Goal: Task Accomplishment & Management: Manage account settings

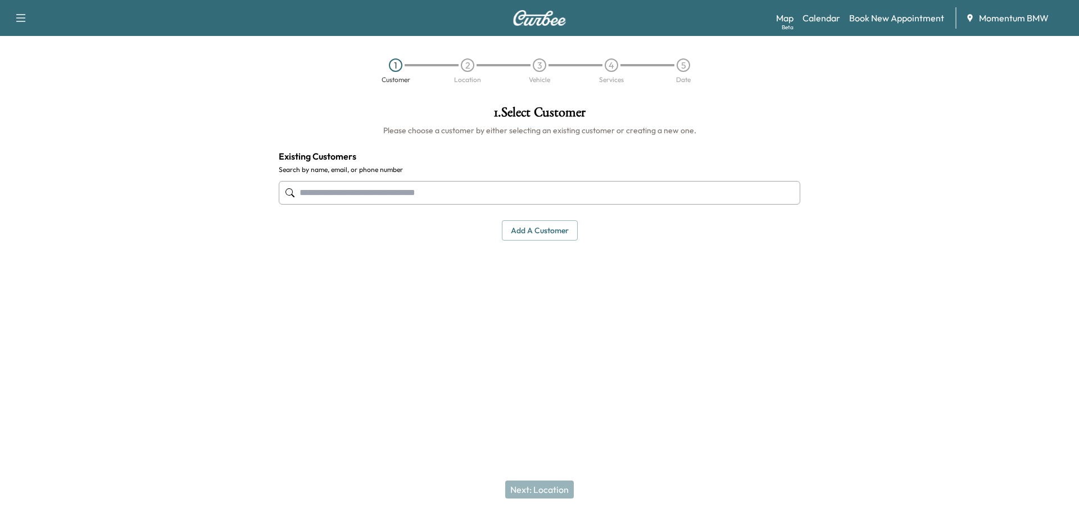
click at [820, 19] on link "Calendar" at bounding box center [822, 17] width 38 height 13
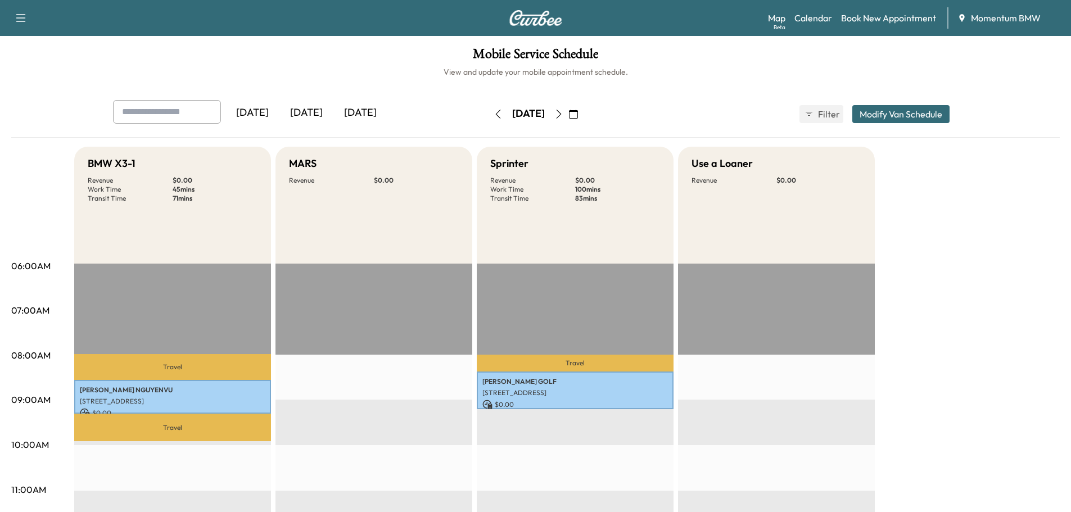
click at [563, 115] on icon "button" at bounding box center [558, 114] width 9 height 9
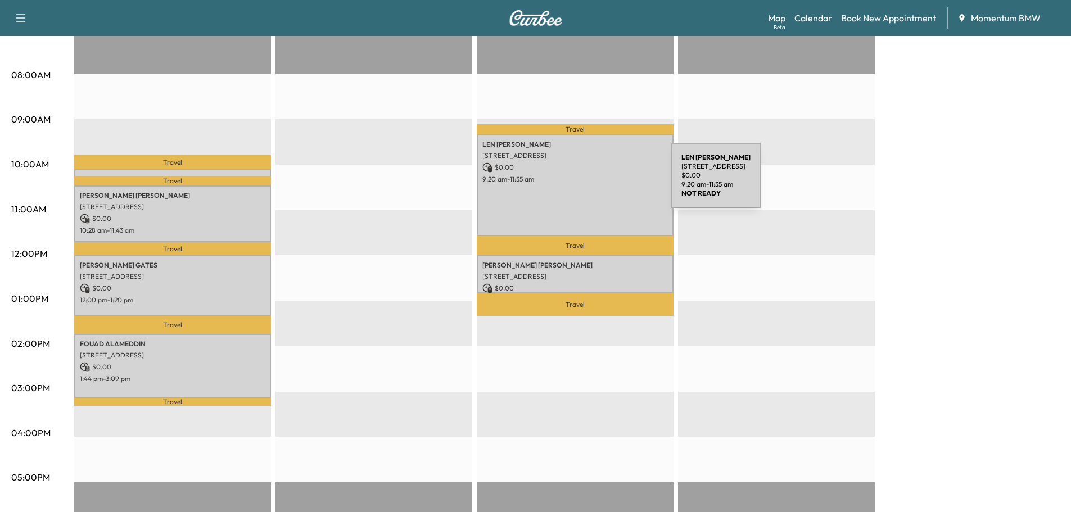
scroll to position [337, 0]
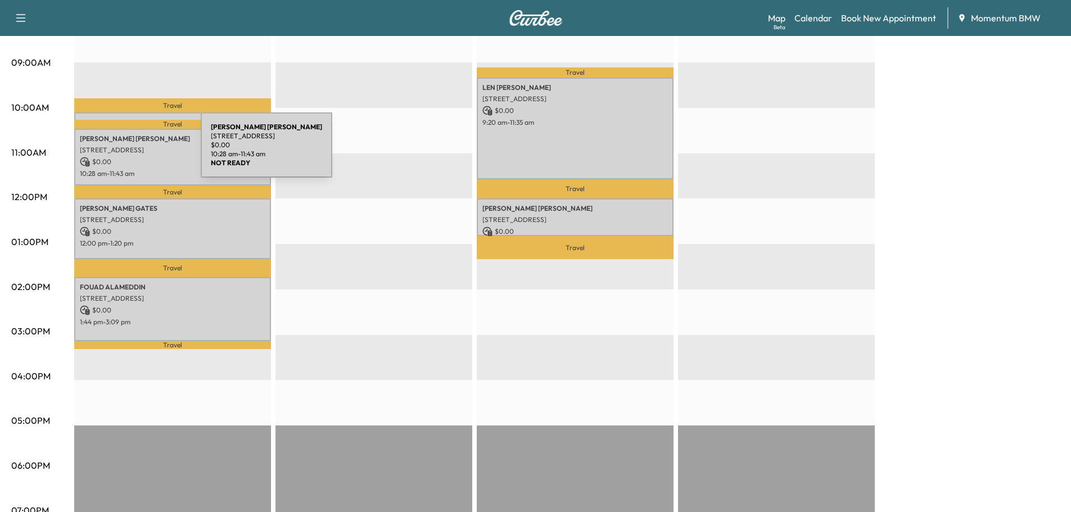
click at [117, 151] on p "[STREET_ADDRESS]" at bounding box center [172, 150] width 185 height 9
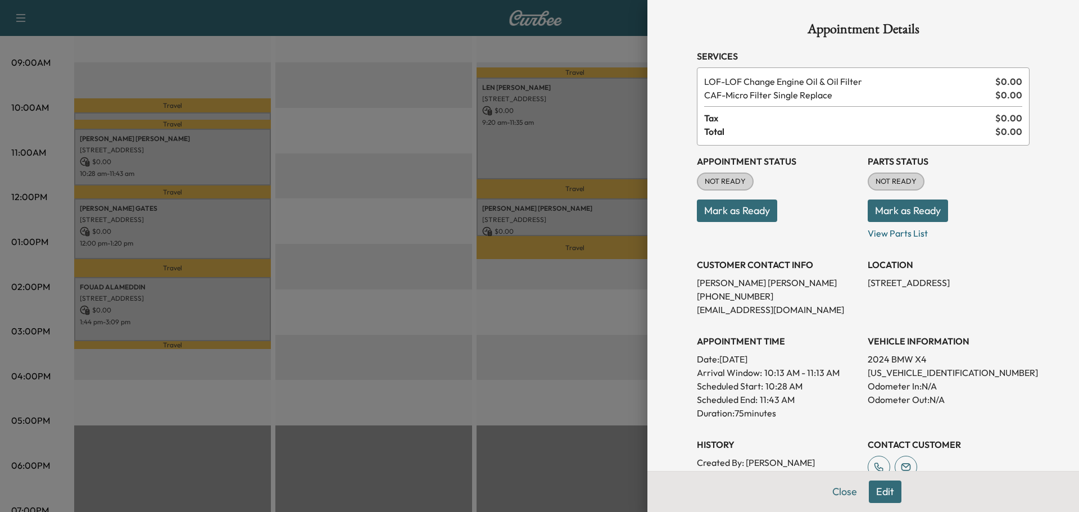
click at [756, 215] on button "Mark as Ready" at bounding box center [737, 211] width 80 height 22
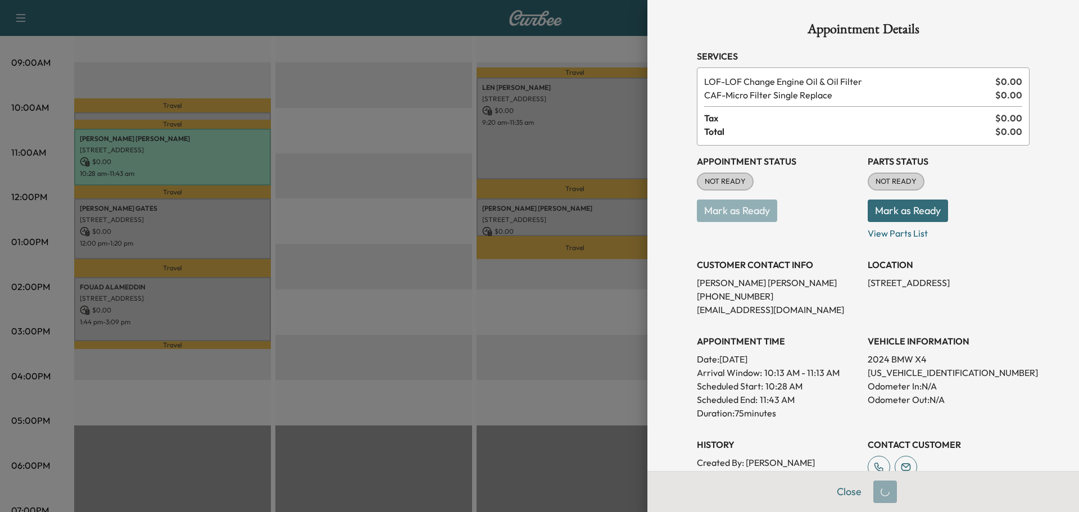
click at [889, 212] on button "Mark as Ready" at bounding box center [908, 211] width 80 height 22
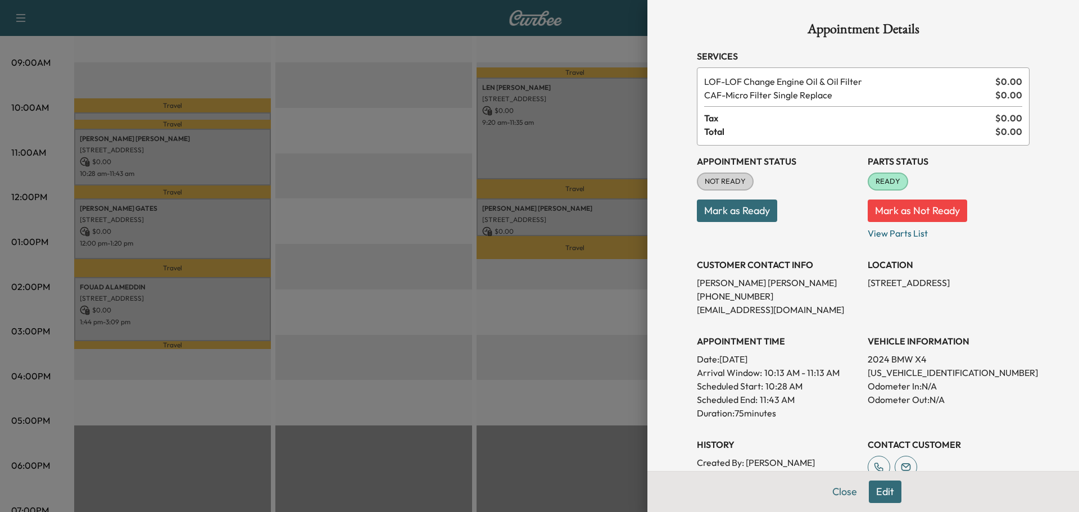
click at [712, 215] on button "Mark as Ready" at bounding box center [737, 211] width 80 height 22
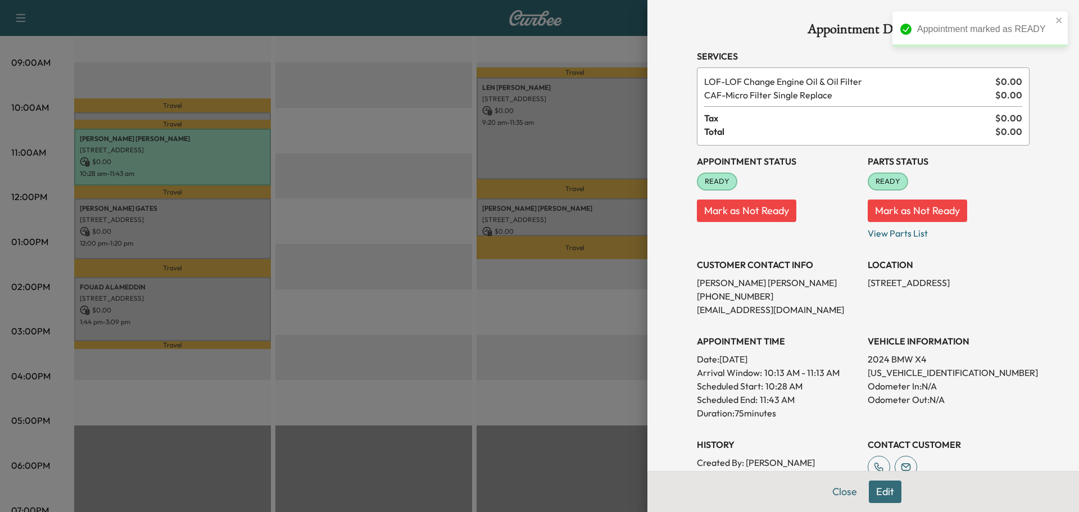
click at [835, 492] on button "Close" at bounding box center [844, 492] width 39 height 22
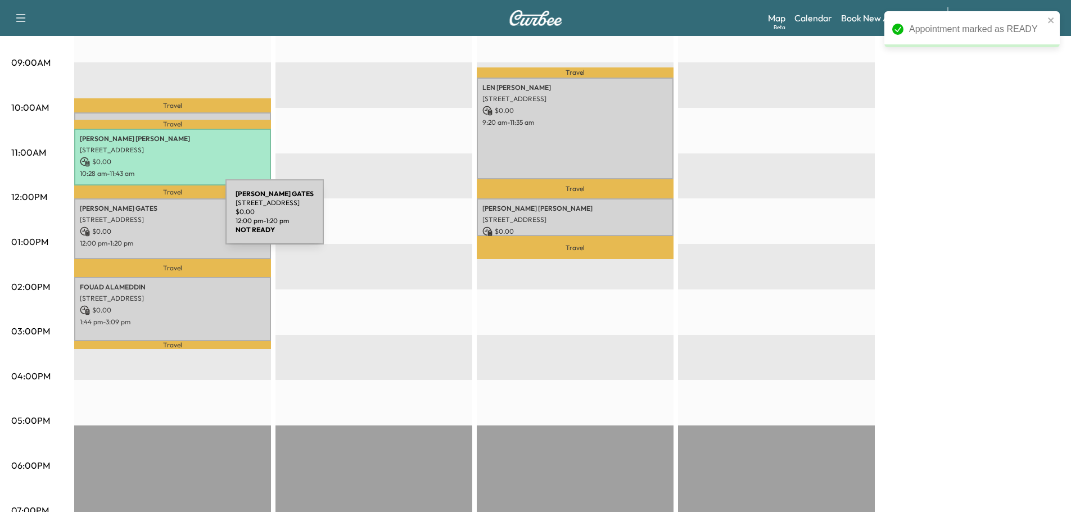
click at [141, 219] on p "[STREET_ADDRESS]" at bounding box center [172, 219] width 185 height 9
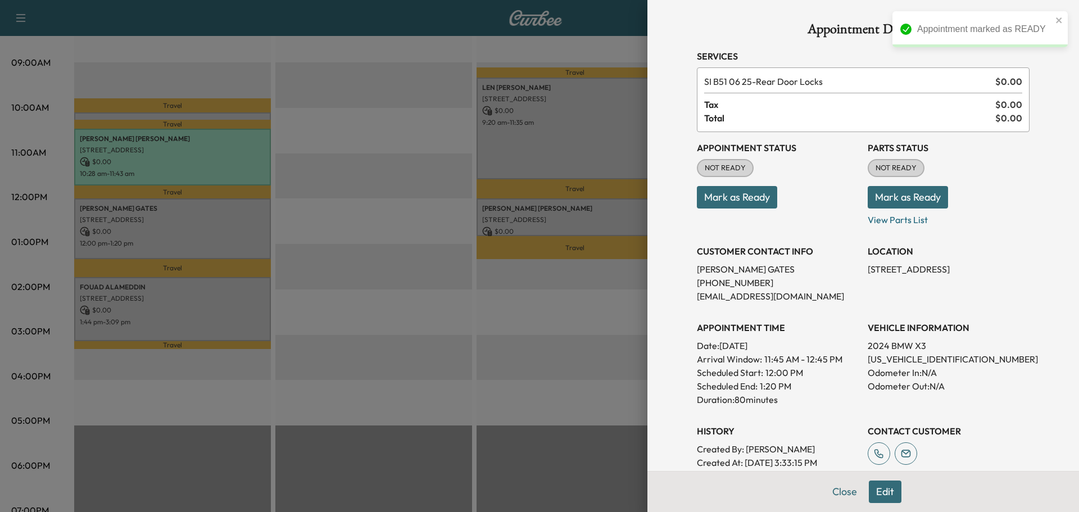
click at [714, 201] on button "Mark as Ready" at bounding box center [737, 197] width 80 height 22
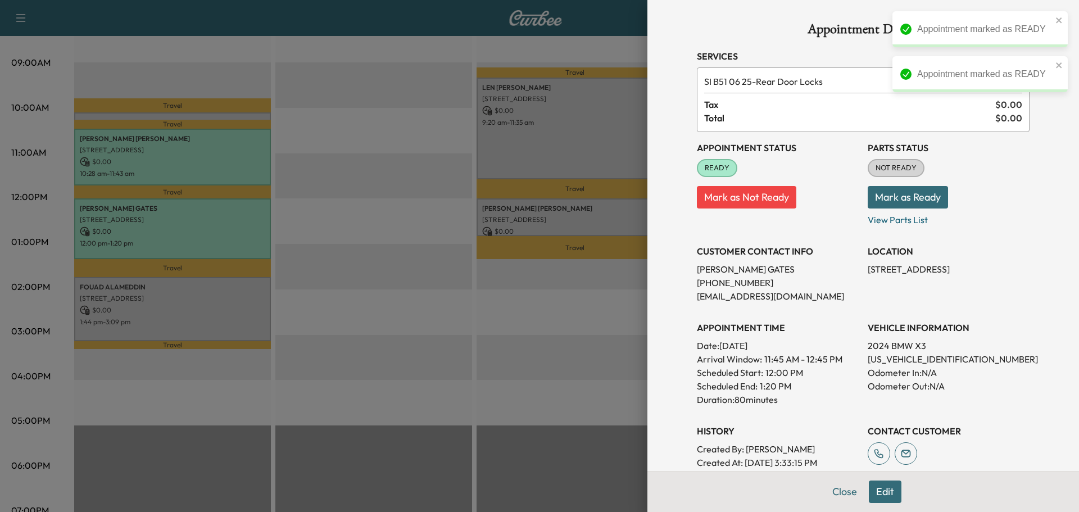
click at [890, 197] on button "Mark as Ready" at bounding box center [908, 197] width 80 height 22
click at [831, 494] on button "Close" at bounding box center [844, 492] width 39 height 22
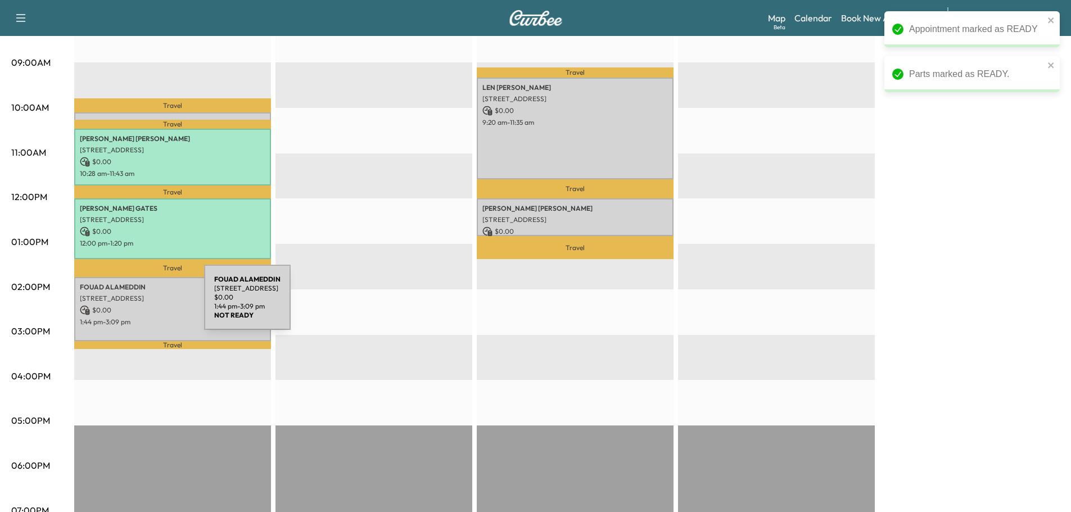
click at [120, 305] on p "$ 0.00" at bounding box center [172, 310] width 185 height 10
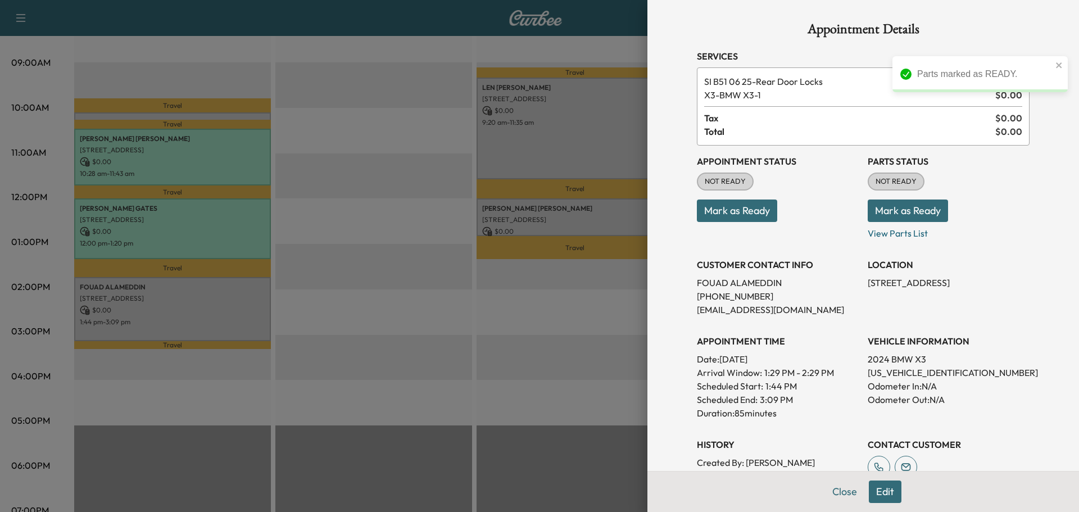
click at [749, 203] on button "Mark as Ready" at bounding box center [737, 211] width 80 height 22
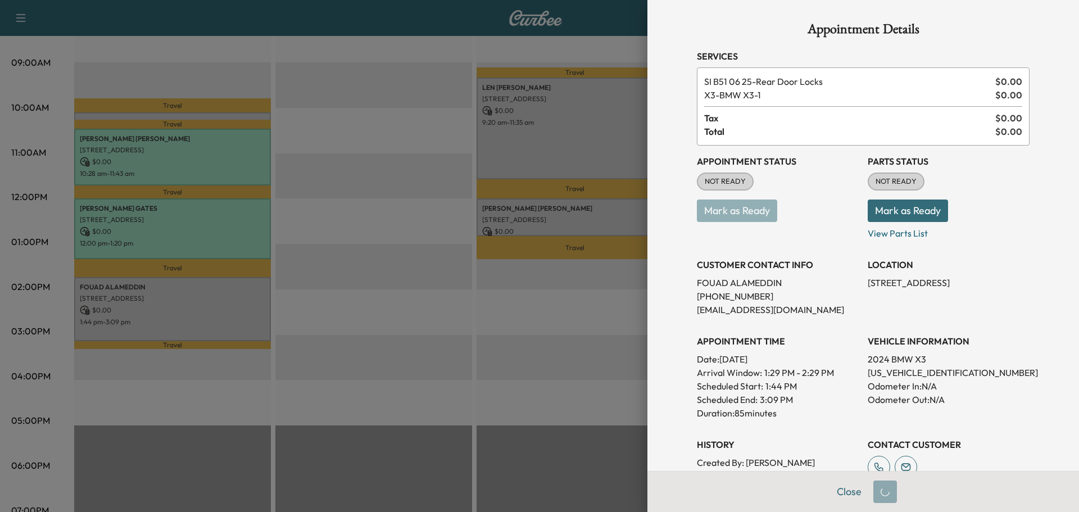
click at [897, 213] on button "Mark as Ready" at bounding box center [908, 211] width 80 height 22
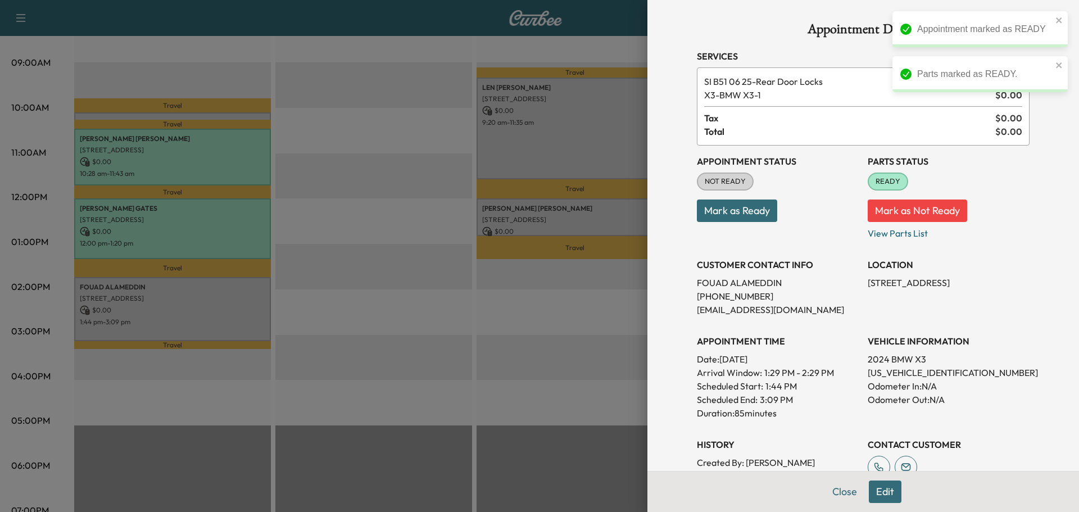
click at [845, 496] on button "Close" at bounding box center [844, 492] width 39 height 22
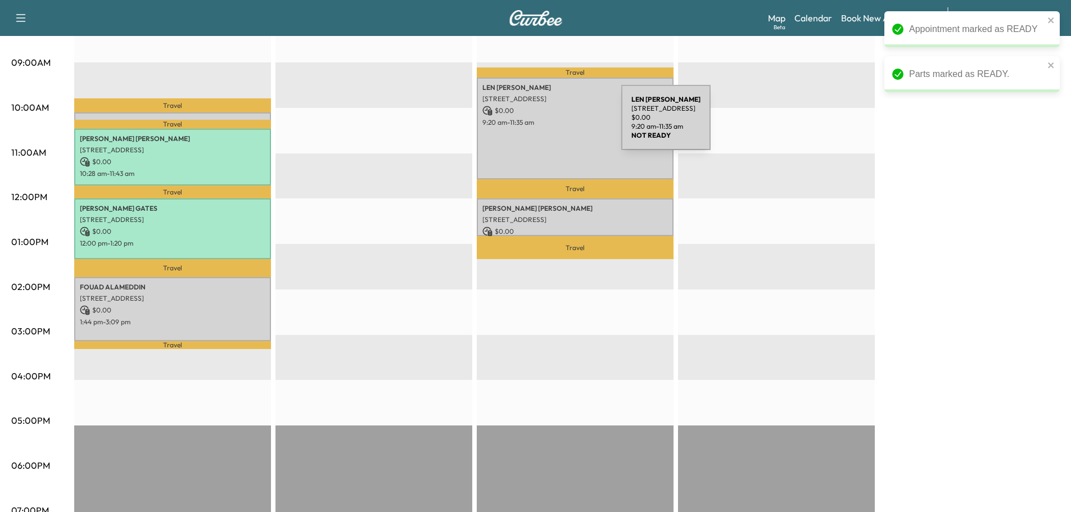
click at [537, 124] on p "9:20 am - 11:35 am" at bounding box center [574, 122] width 185 height 9
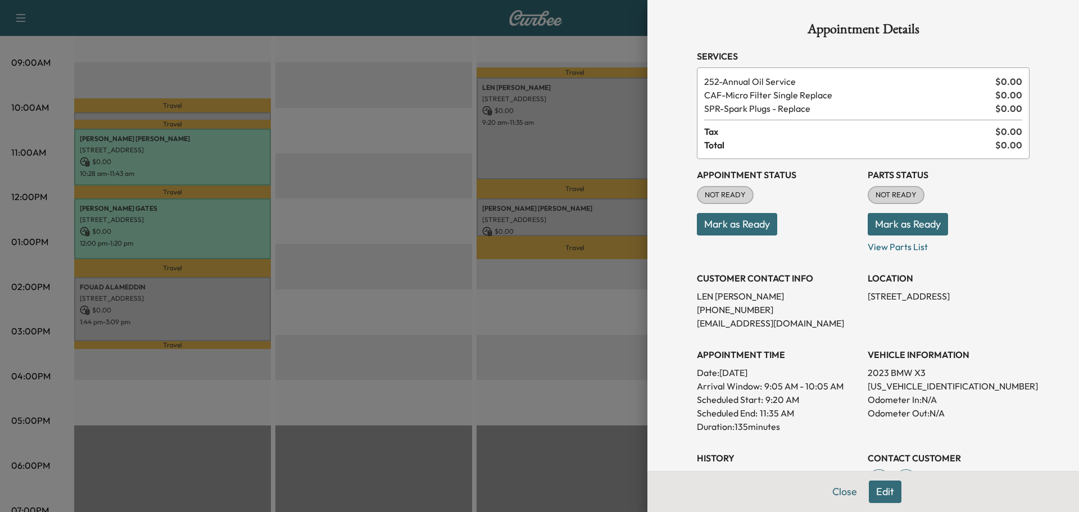
click at [835, 492] on button "Close" at bounding box center [844, 492] width 39 height 22
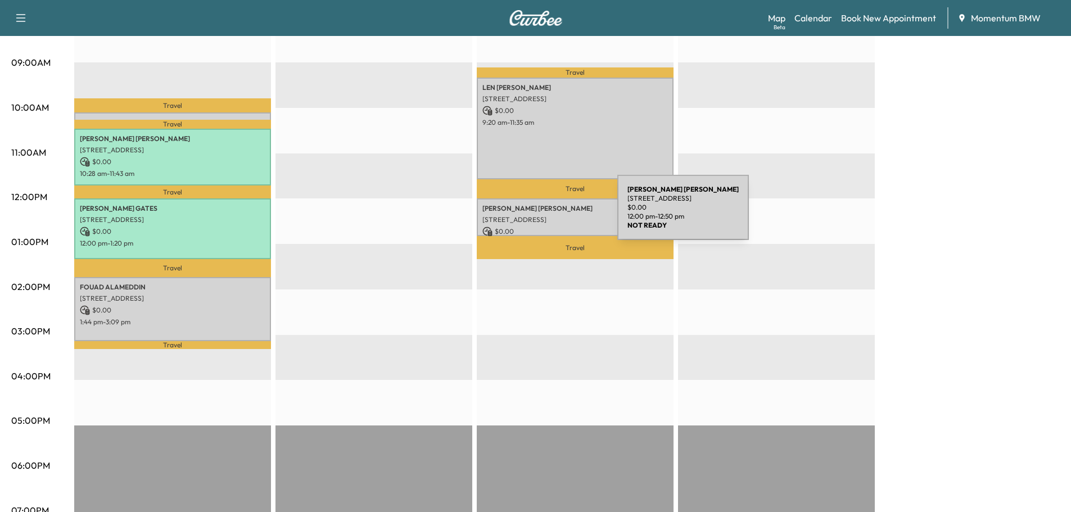
click at [533, 215] on p "[STREET_ADDRESS]" at bounding box center [574, 219] width 185 height 9
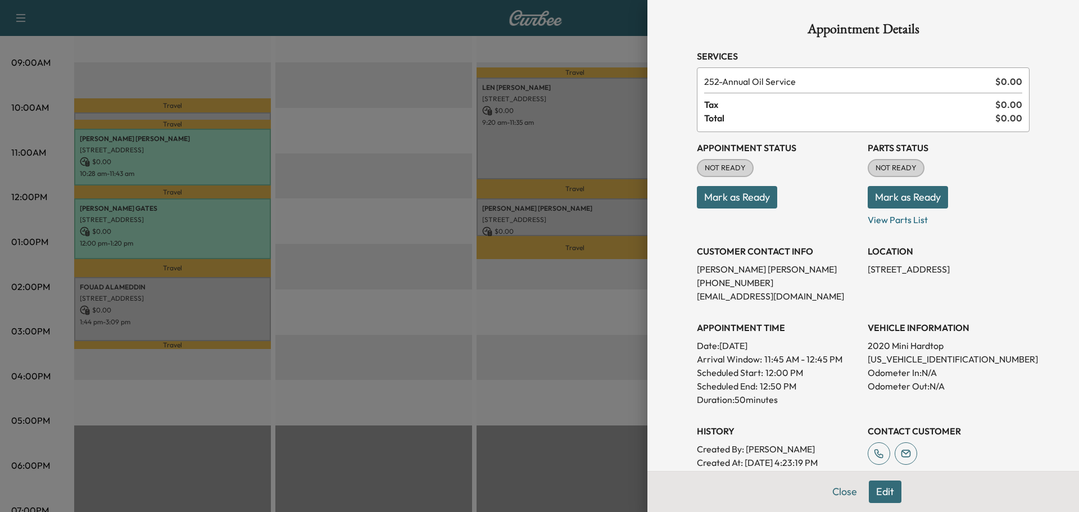
click at [730, 198] on button "Mark as Ready" at bounding box center [737, 197] width 80 height 22
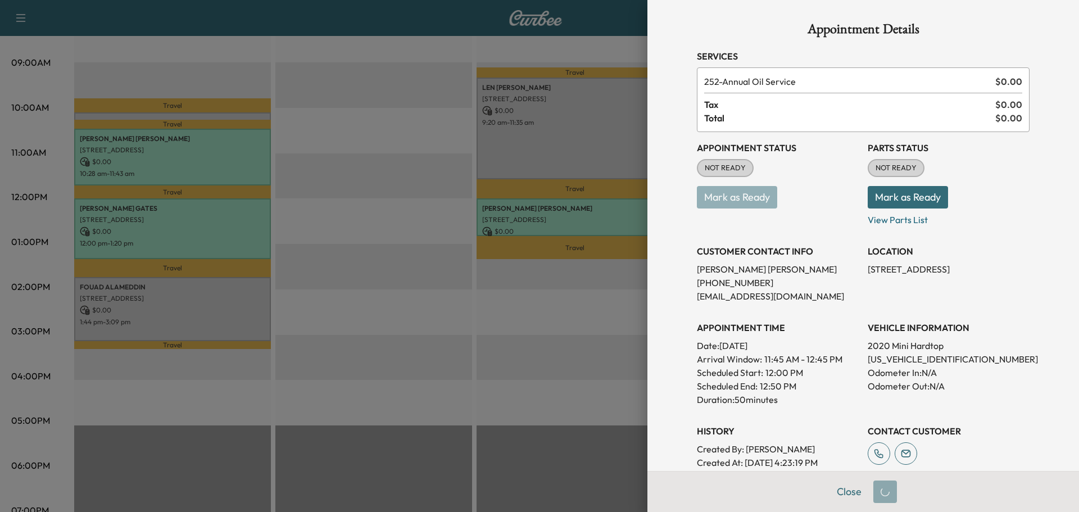
click at [899, 205] on button "Mark as Ready" at bounding box center [908, 197] width 80 height 22
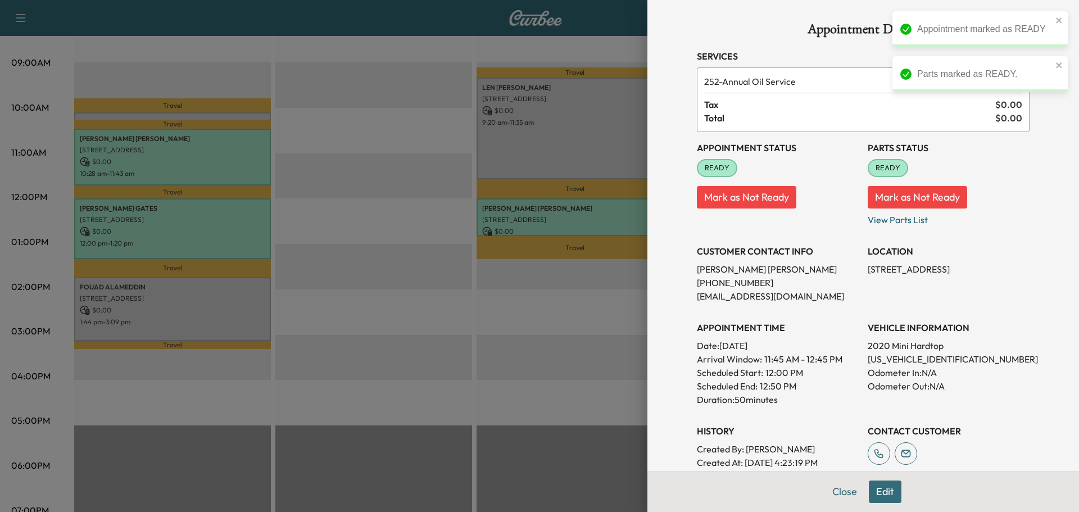
click at [840, 493] on button "Close" at bounding box center [844, 492] width 39 height 22
